Goal: Browse casually

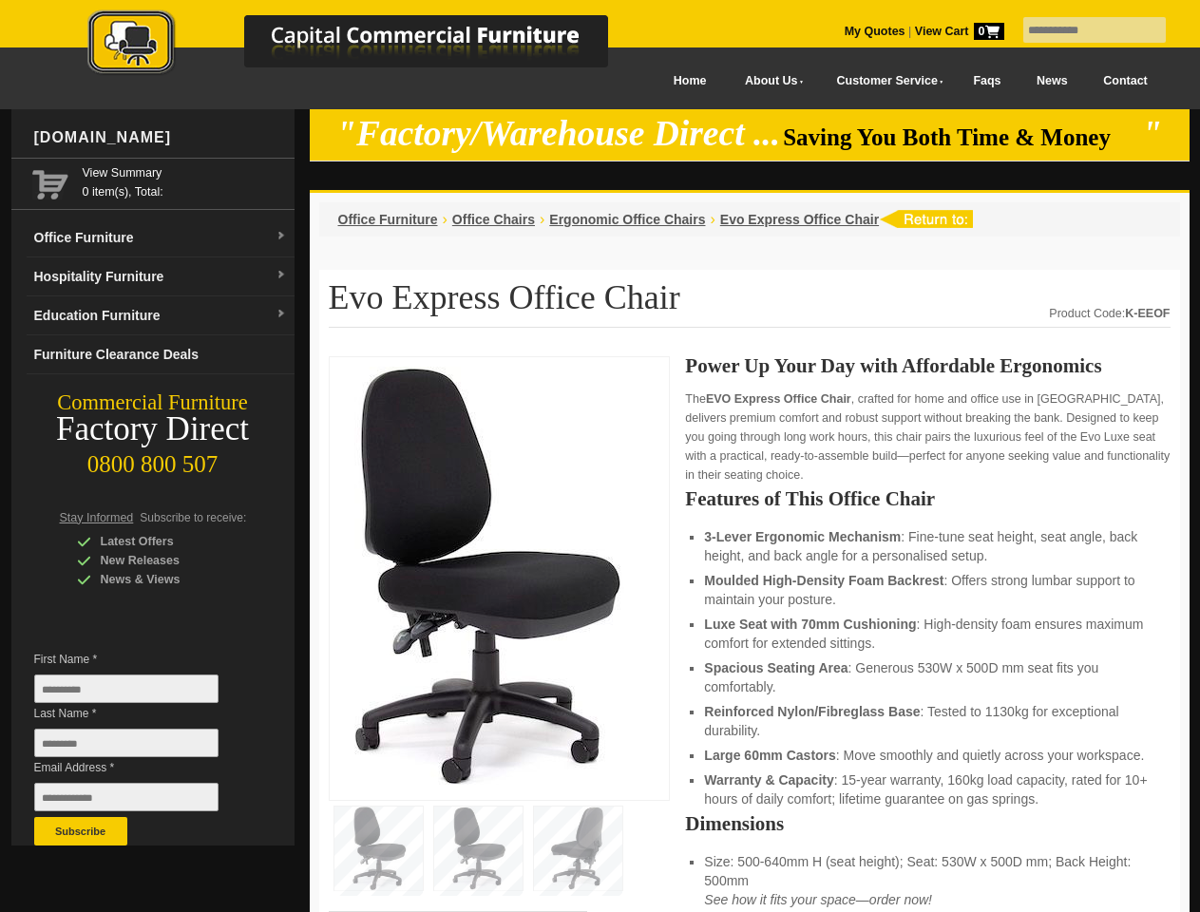
click at [1082, 30] on input "text" at bounding box center [1094, 30] width 143 height 26
click at [141, 748] on input "Last Name *" at bounding box center [126, 743] width 184 height 29
click at [81, 832] on button "Subscribe" at bounding box center [80, 831] width 93 height 29
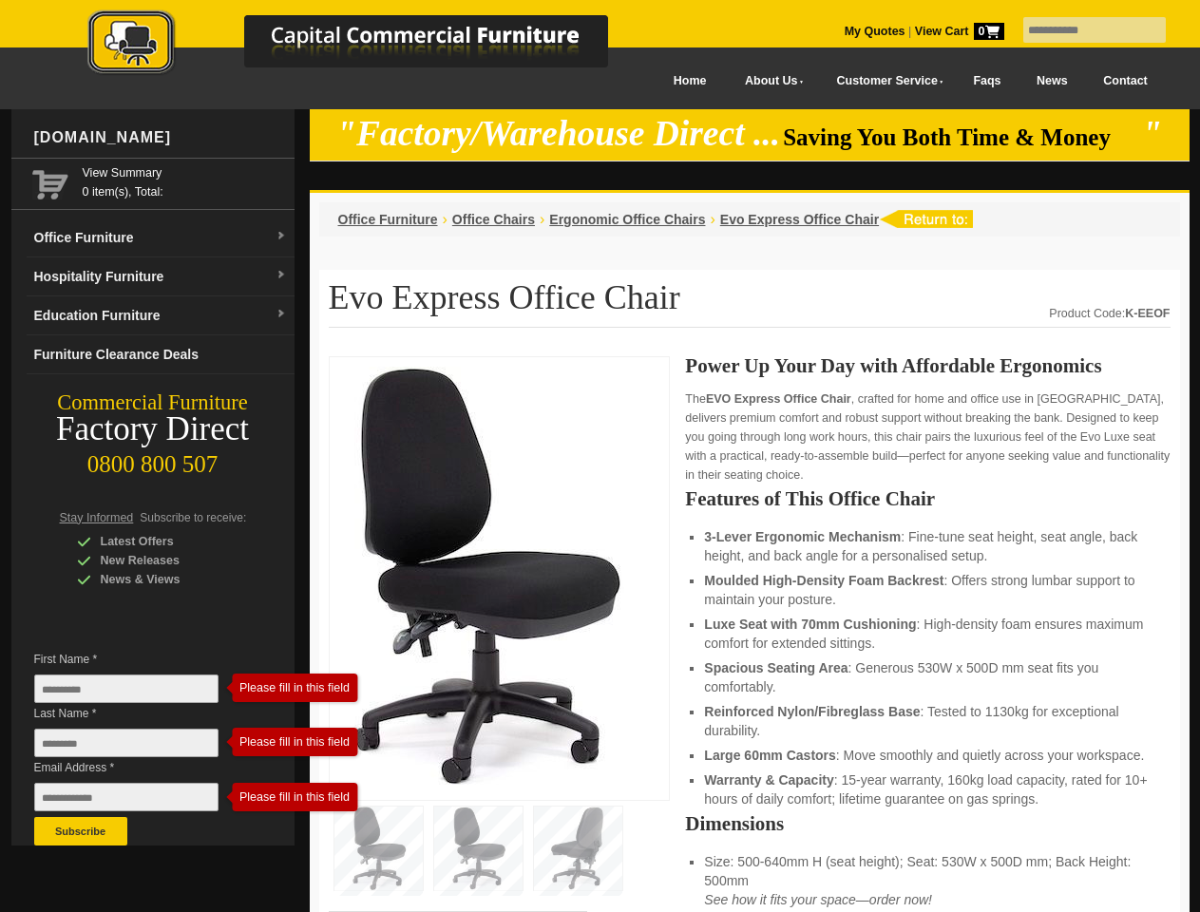
click at [750, 635] on li "Luxe Seat with 70mm Cushioning : High-density foam ensures maximum comfort for …" at bounding box center [927, 634] width 447 height 38
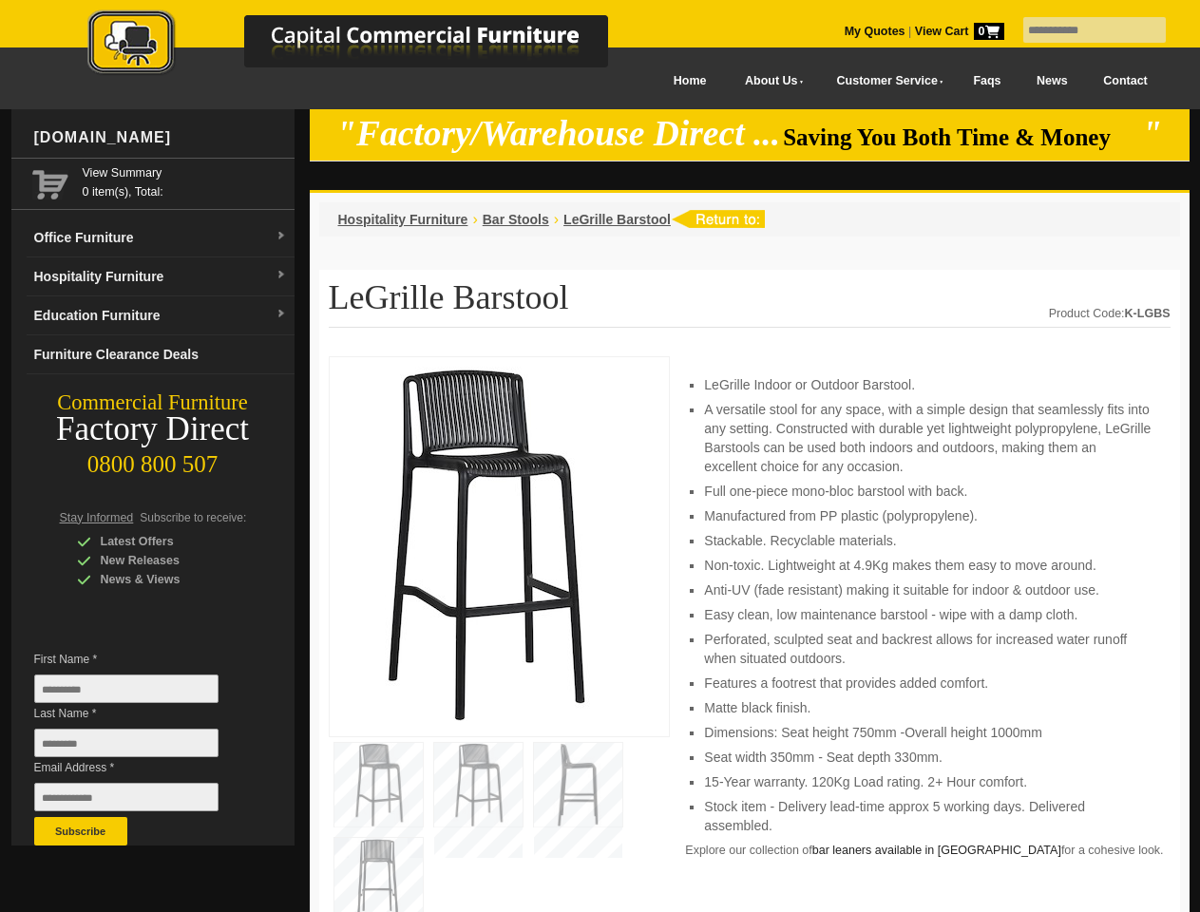
click at [1082, 30] on input "text" at bounding box center [1094, 30] width 143 height 26
click at [141, 748] on input "Last Name *" at bounding box center [126, 743] width 184 height 29
click at [81, 832] on button "Subscribe" at bounding box center [80, 831] width 93 height 29
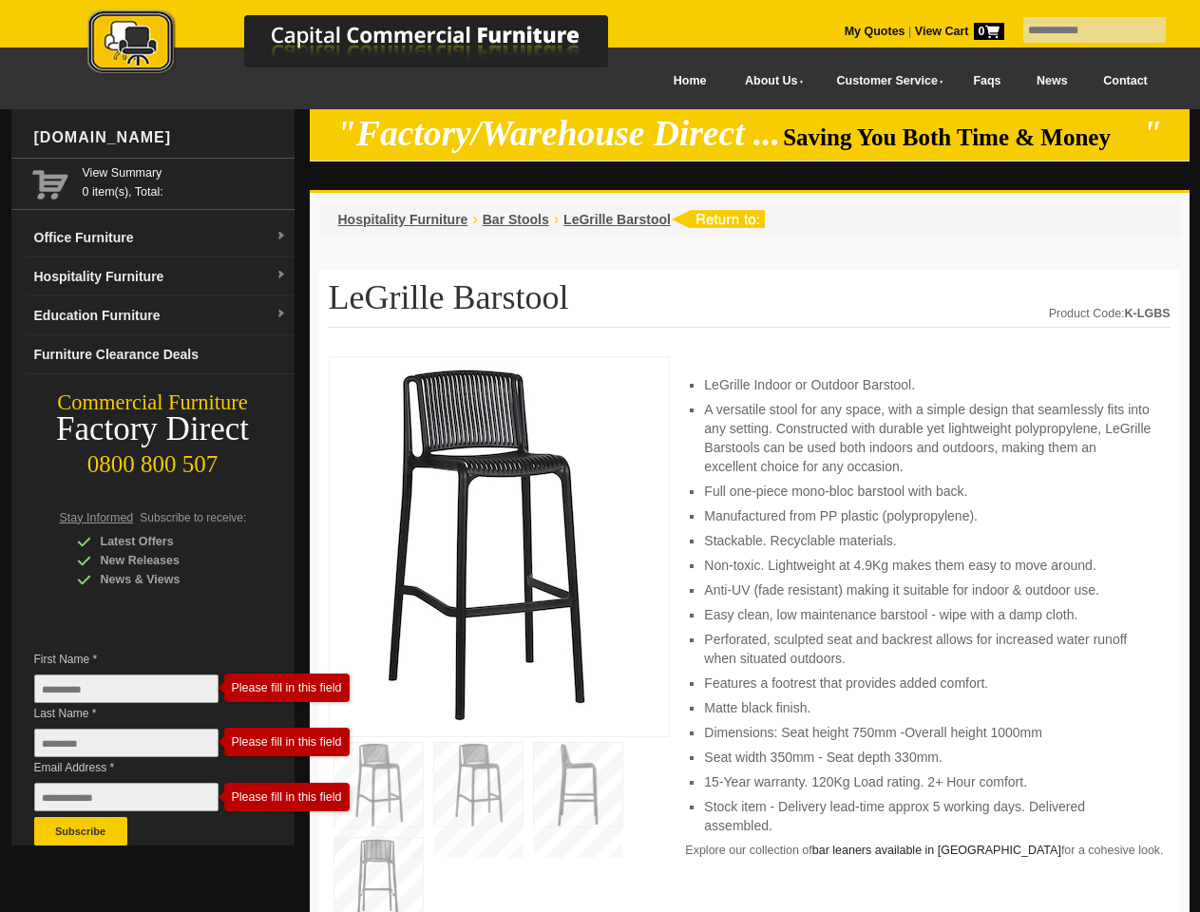
click at [750, 635] on li "Perforated, sculpted seat and backrest allows for increased water runoff when s…" at bounding box center [927, 649] width 447 height 38
